Goal: Information Seeking & Learning: Check status

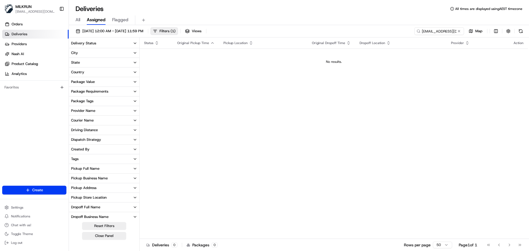
drag, startPoint x: 168, startPoint y: 111, endPoint x: 170, endPoint y: 108, distance: 3.4
click at [168, 110] on div "Status Original Pickup Time Pickup Location Original Dropoff Time Dropoff Locat…" at bounding box center [334, 137] width 388 height 201
click at [436, 32] on input "[EMAIL_ADDRESS][DOMAIN_NAME]" at bounding box center [431, 31] width 66 height 8
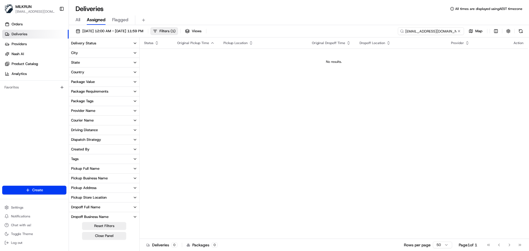
click at [436, 32] on input "[EMAIL_ADDRESS][DOMAIN_NAME]" at bounding box center [431, 31] width 66 height 8
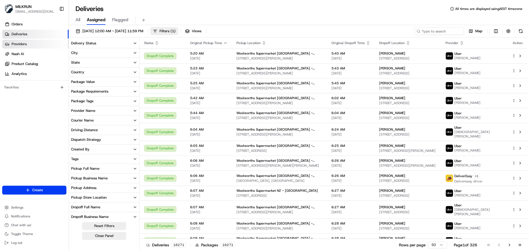
click at [39, 47] on link "Providers" at bounding box center [35, 44] width 66 height 9
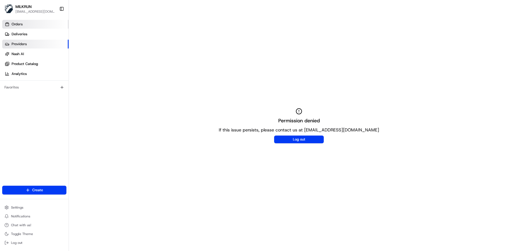
click at [33, 22] on link "Orders" at bounding box center [35, 24] width 66 height 9
click at [22, 25] on span "Orders" at bounding box center [17, 24] width 11 height 5
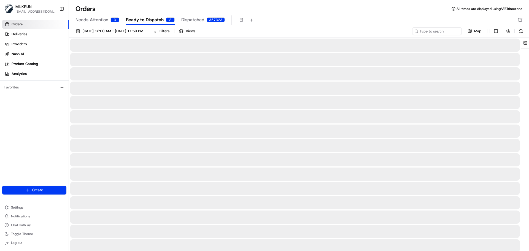
click at [425, 26] on div "[DATE] 12:00 AM - [DATE] 11:59 PM Filters Views Map" at bounding box center [299, 219] width 460 height 389
click at [428, 31] on input at bounding box center [429, 31] width 66 height 8
click at [412, 56] on div at bounding box center [295, 59] width 450 height 13
click at [418, 31] on input at bounding box center [429, 31] width 66 height 8
click at [306, 120] on div at bounding box center [295, 116] width 450 height 13
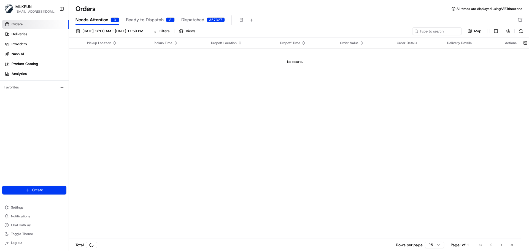
click at [90, 19] on span "Needs Attention" at bounding box center [91, 20] width 33 height 7
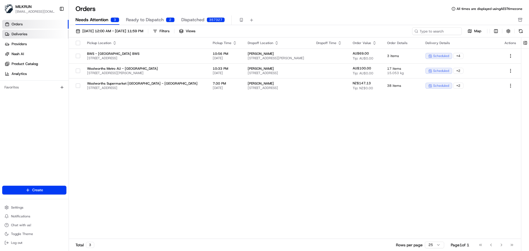
click at [33, 36] on link "Deliveries" at bounding box center [35, 34] width 66 height 9
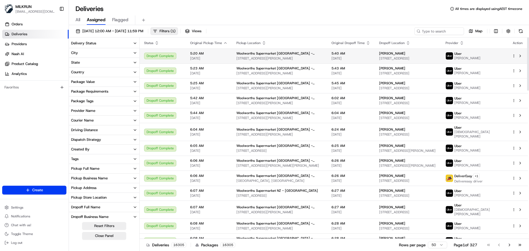
click at [247, 58] on span "[STREET_ADDRESS][PERSON_NAME]" at bounding box center [279, 58] width 86 height 4
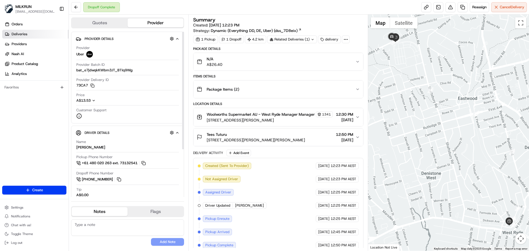
click at [31, 36] on link "Deliveries" at bounding box center [35, 34] width 66 height 9
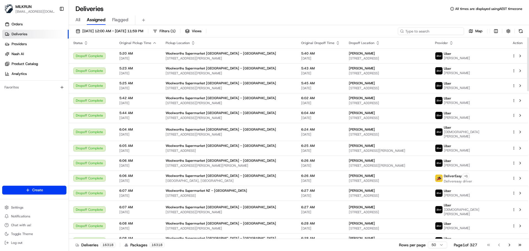
click at [429, 31] on input at bounding box center [431, 31] width 66 height 8
paste input "f6210679-18e5-46e9-81c5-6749a40f8bc2"
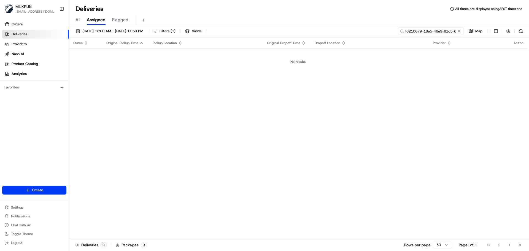
click at [409, 31] on input "f6210679-18e5-46e9-81c5-6749a40f8bc2" at bounding box center [431, 31] width 66 height 8
paste input "24UZ2B6LLFKP"
click at [292, 118] on div "Status Original Pickup Time Pickup Location Original Dropoff Time Dropoff Locat…" at bounding box center [298, 137] width 459 height 201
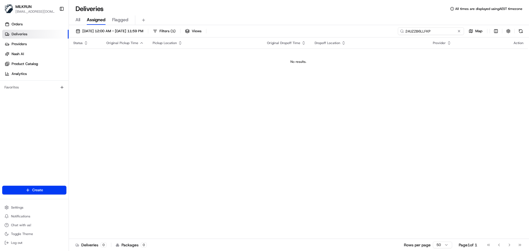
click at [435, 30] on input "24UZ2B6LLFKP" at bounding box center [431, 31] width 66 height 8
click at [414, 28] on input "24UZ2B6LLFKP" at bounding box center [431, 31] width 66 height 8
click at [414, 29] on input "24UZ2B6LLFKP" at bounding box center [431, 31] width 66 height 8
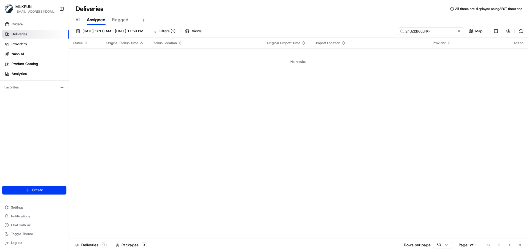
paste input "[EMAIL_ADDRESS][DOMAIN_NAME]"
type input "[EMAIL_ADDRESS][DOMAIN_NAME]"
click at [77, 19] on span "All" at bounding box center [77, 20] width 5 height 7
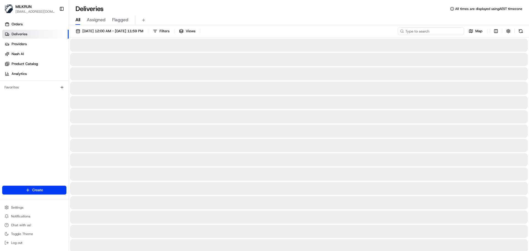
click at [440, 30] on input at bounding box center [431, 31] width 66 height 8
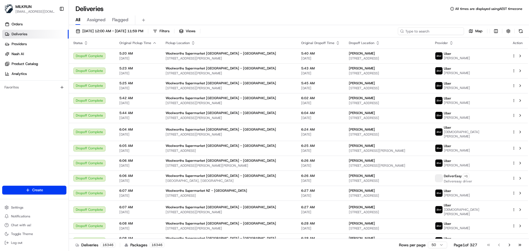
click at [435, 31] on input at bounding box center [431, 31] width 66 height 8
paste input "[EMAIL_ADDRESS][DOMAIN_NAME]"
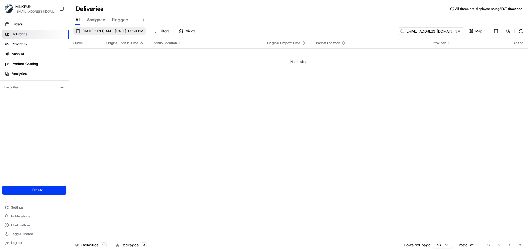
type input "[EMAIL_ADDRESS][DOMAIN_NAME]"
click at [112, 31] on span "[DATE] 12:00 AM - [DATE] 11:59 PM" at bounding box center [112, 31] width 61 height 5
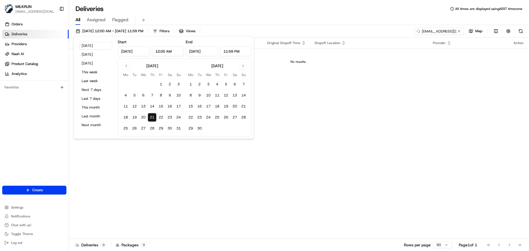
click at [140, 52] on input "Aug 21, 2025" at bounding box center [134, 51] width 32 height 10
click at [144, 51] on input "Aug 21, 2025" at bounding box center [134, 51] width 32 height 10
type input "Aug 21, 2025"
click at [315, 107] on div "Status Original Pickup Time Pickup Location Original Dropoff Time Dropoff Locat…" at bounding box center [298, 137] width 459 height 201
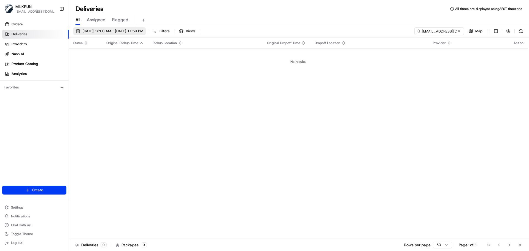
click at [111, 33] on button "[DATE] 12:00 AM - [DATE] 11:59 PM" at bounding box center [109, 31] width 72 height 8
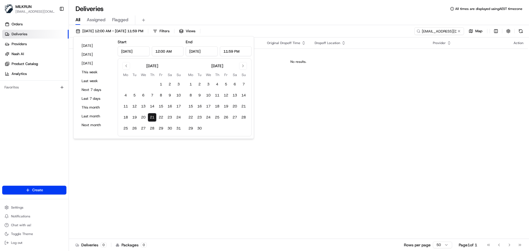
click at [146, 53] on input "Aug 21, 2025" at bounding box center [134, 51] width 32 height 10
click at [146, 68] on div "August 2025" at bounding box center [152, 66] width 12 height 6
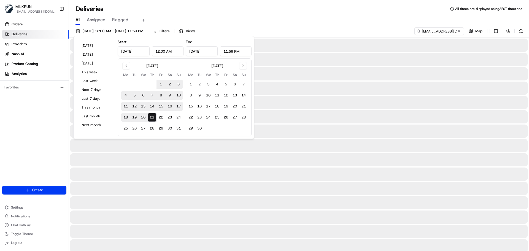
click at [151, 66] on div "August 2025" at bounding box center [152, 66] width 12 height 6
click at [158, 66] on div "August 2025" at bounding box center [152, 66] width 12 height 6
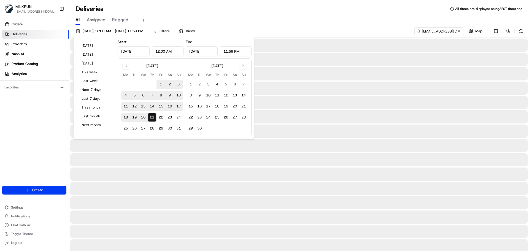
click at [156, 67] on div "August 2025" at bounding box center [152, 66] width 12 height 6
click at [125, 64] on button "Go to previous month" at bounding box center [126, 66] width 8 height 8
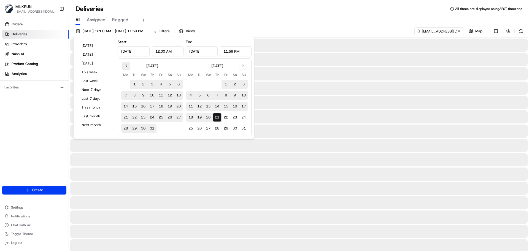
click at [126, 62] on div "July 2025 Mo Tu We Th Fr Sa Su 1 2 3 4 5 6 7 8 9 10 11 12 13 14 15 16 17 18 19 …" at bounding box center [185, 97] width 134 height 78
click at [126, 62] on button "Go to previous month" at bounding box center [126, 66] width 8 height 8
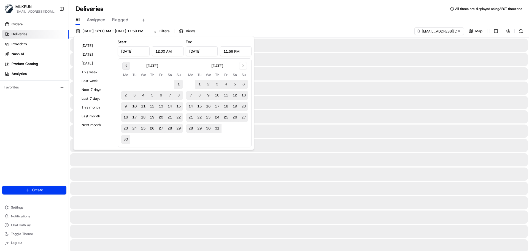
click at [126, 62] on button "Go to previous month" at bounding box center [126, 66] width 8 height 8
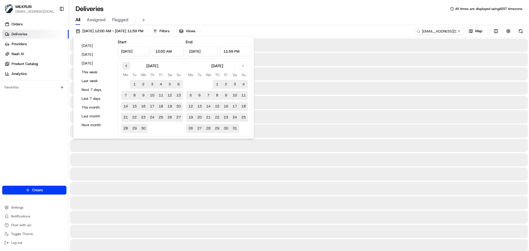
click at [126, 62] on button "Go to previous month" at bounding box center [126, 66] width 8 height 8
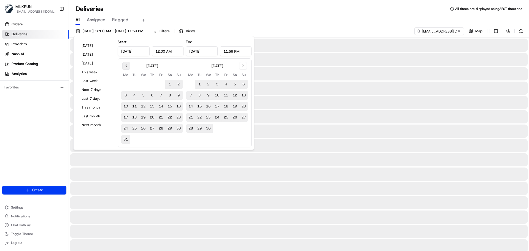
click at [126, 62] on button "Go to previous month" at bounding box center [126, 66] width 8 height 8
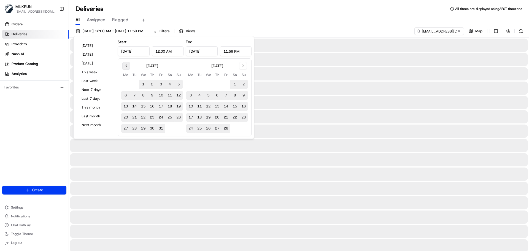
click at [126, 62] on button "Go to previous month" at bounding box center [126, 66] width 8 height 8
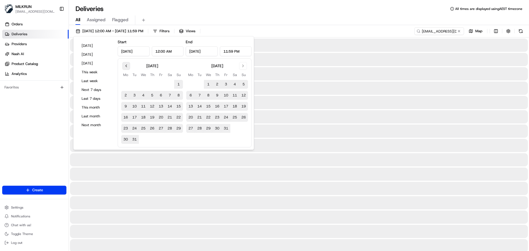
click at [126, 62] on button "Go to previous month" at bounding box center [126, 66] width 8 height 8
click at [156, 88] on td at bounding box center [152, 84] width 9 height 9
click at [158, 86] on button "1" at bounding box center [161, 84] width 9 height 9
type input "Nov 1, 2024"
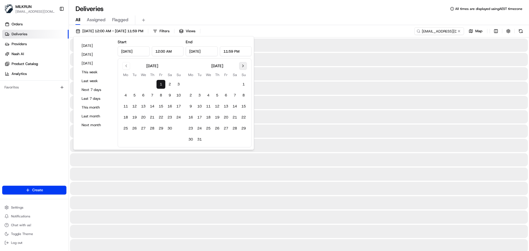
click at [240, 67] on button "Go to next month" at bounding box center [243, 66] width 8 height 8
click at [239, 68] on button "Go to next month" at bounding box center [243, 66] width 8 height 8
click at [239, 68] on div "April 2025" at bounding box center [217, 65] width 62 height 7
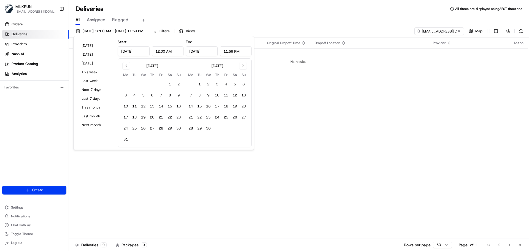
click at [239, 68] on div "April 2025" at bounding box center [217, 65] width 62 height 7
click at [239, 66] on button "Go to next month" at bounding box center [243, 66] width 8 height 8
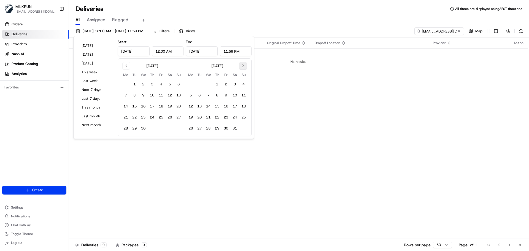
click at [239, 66] on button "Go to next month" at bounding box center [243, 66] width 8 height 8
click at [196, 50] on input "Nov 1, 2024" at bounding box center [202, 51] width 32 height 10
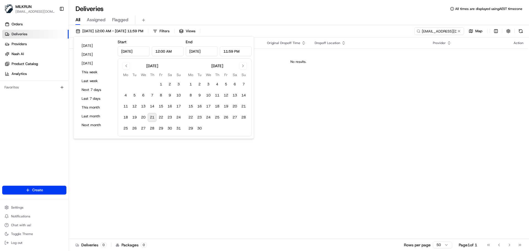
click at [232, 78] on th "Sa" at bounding box center [234, 75] width 9 height 6
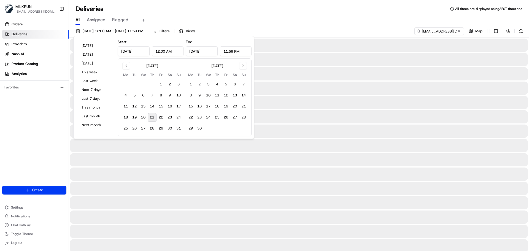
click at [227, 90] on tbody "1 2 3 4 5 6 7 8 9 10 11 12 13 14 15 16 17 18 19 20 21 22 23 24 25 26 27 28 29 30" at bounding box center [217, 105] width 62 height 55
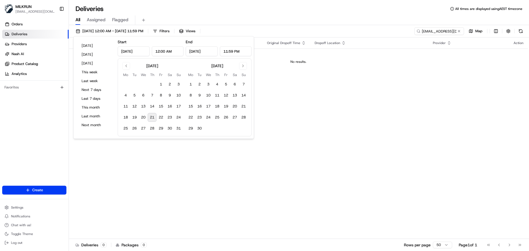
click at [195, 55] on input "Nov 1, 2024" at bounding box center [202, 51] width 32 height 10
click at [213, 54] on input "Nov 1, 2024" at bounding box center [202, 51] width 32 height 10
type input "Nov 1, 2025"
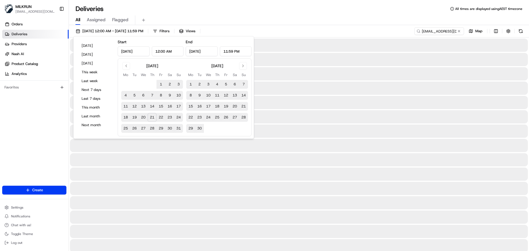
click at [142, 53] on input "Nov 1, 2024" at bounding box center [134, 51] width 32 height 10
type input "Nov 1, 2023"
click at [285, 87] on div at bounding box center [299, 88] width 458 height 13
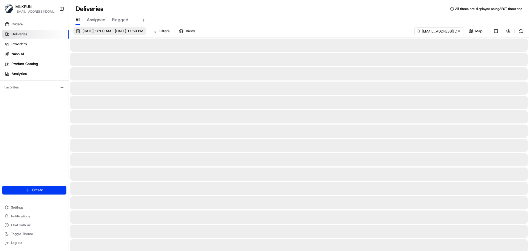
click at [99, 31] on span "01/11/2023 12:00 AM - 01/11/2025 11:59 PM" at bounding box center [112, 31] width 61 height 5
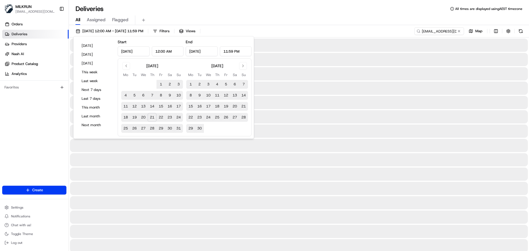
click at [79, 42] on button "Today" at bounding box center [95, 46] width 33 height 8
type input "Aug 21, 2025"
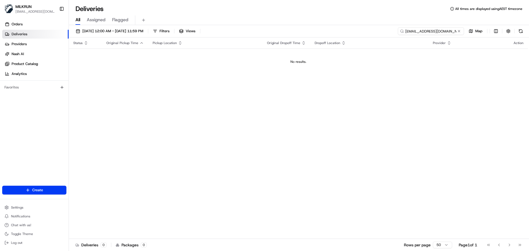
click at [439, 33] on input "[EMAIL_ADDRESS][DOMAIN_NAME]" at bounding box center [431, 31] width 66 height 8
drag, startPoint x: 439, startPoint y: 33, endPoint x: 436, endPoint y: 33, distance: 2.8
click at [437, 33] on input "[EMAIL_ADDRESS][DOMAIN_NAME]" at bounding box center [431, 31] width 66 height 8
paste input "f6210679-18e5-46e9-81c5-6749a40f8bc2"
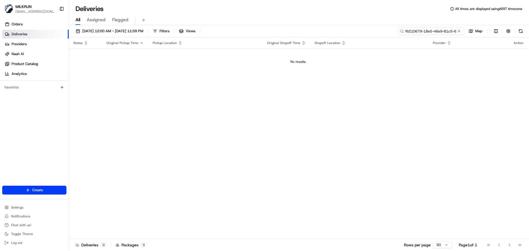
scroll to position [0, 26]
type input "f6210679-18e5-46e9-81c5-6749a40f8bc2"
click at [108, 32] on span "[DATE] 12:00 AM - [DATE] 11:59 PM" at bounding box center [112, 31] width 61 height 5
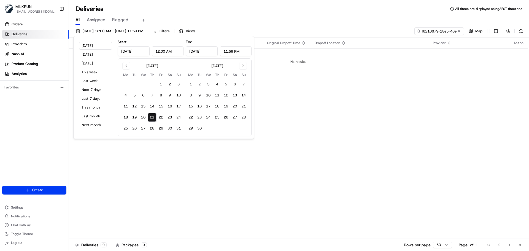
click at [144, 50] on input "Aug 21, 2025" at bounding box center [134, 51] width 32 height 10
type input "Aug 21, 2023"
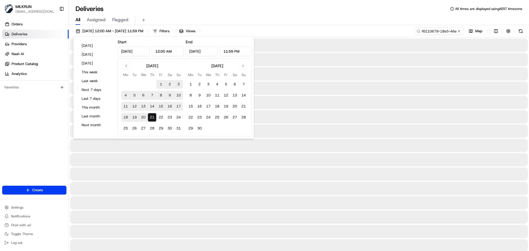
click at [279, 107] on div at bounding box center [299, 102] width 458 height 13
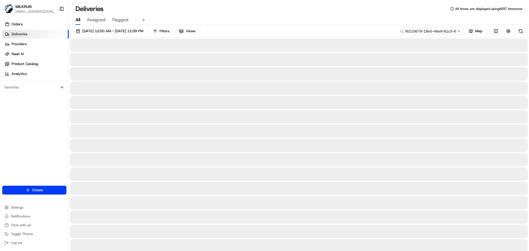
click at [427, 33] on input "f6210679-18e5-46e9-81c5-6749a40f8bc2" at bounding box center [431, 31] width 66 height 8
